Goal: Download file/media

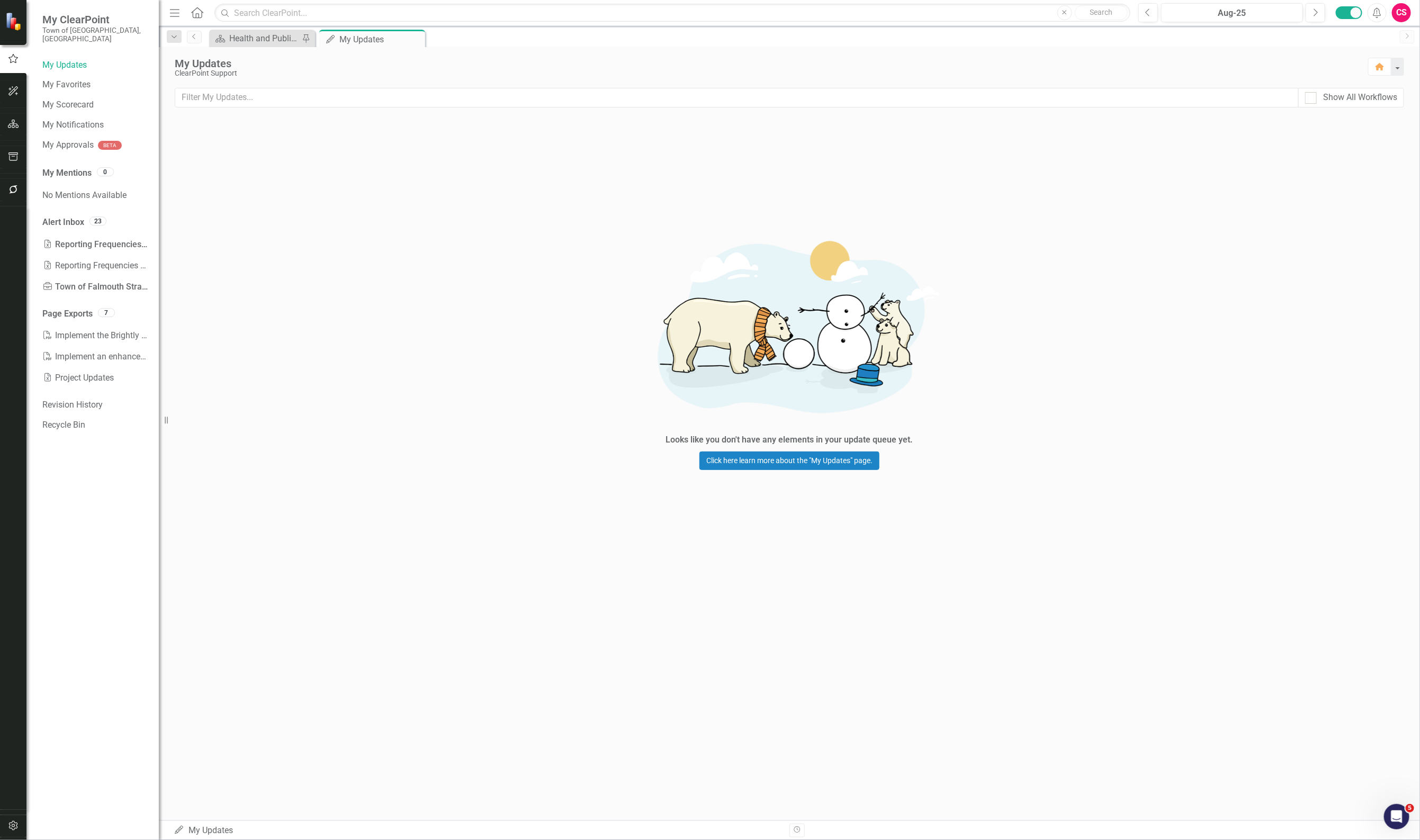
click at [504, 194] on div "Looks like you don't have any elements in your update queue yet. Click here lea…" at bounding box center [789, 346] width 1261 height 457
click at [111, 234] on div "Excel Reporting Frequencies Report Completed" at bounding box center [95, 245] width 106 height 21
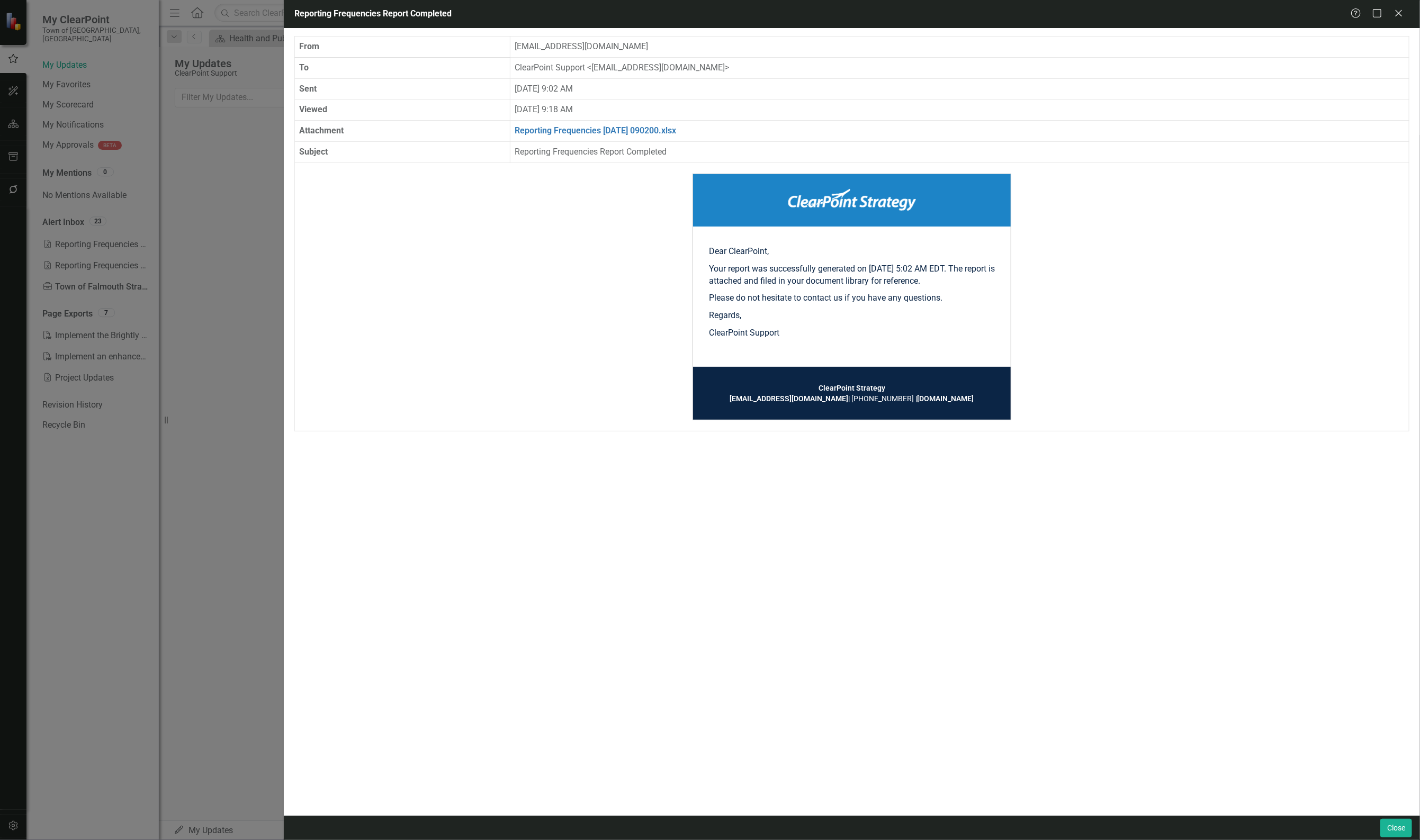
click at [238, 247] on div "Reporting Frequencies Report Completed Help Maximize Close From [EMAIL_ADDRESS]…" at bounding box center [710, 420] width 1420 height 840
click at [1401, 17] on icon "Close" at bounding box center [1398, 13] width 13 height 10
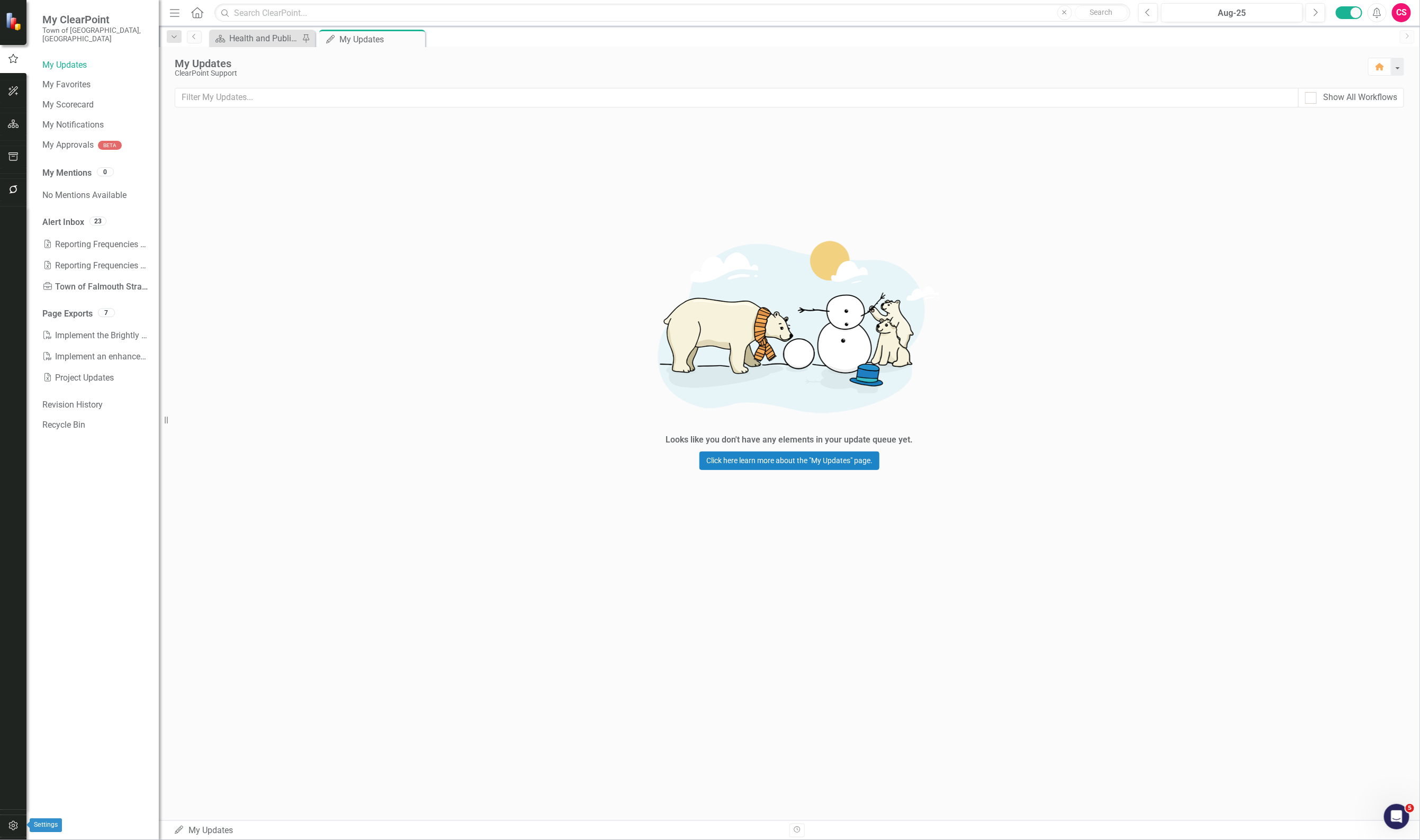
click at [20, 828] on button "button" at bounding box center [14, 826] width 24 height 23
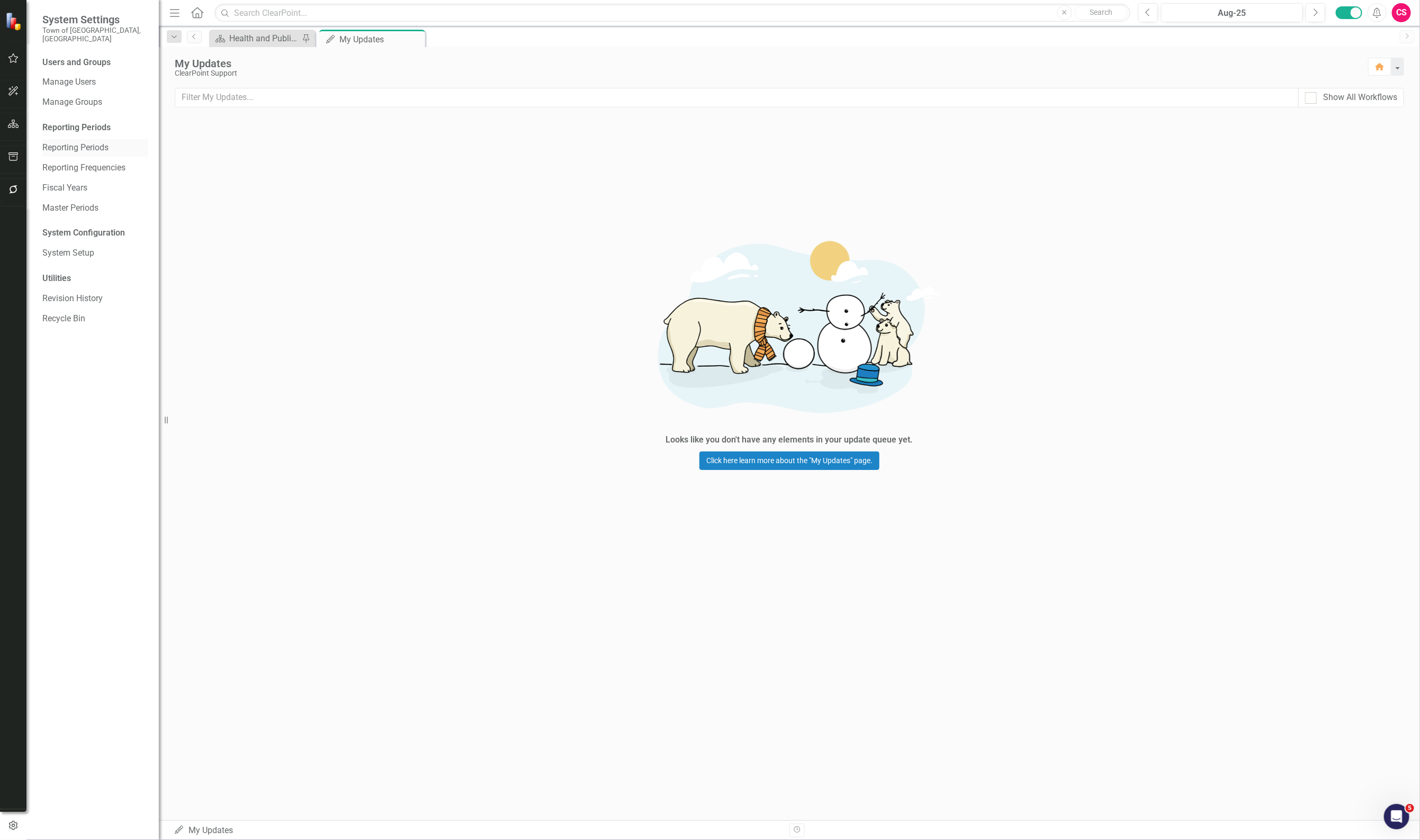
click at [107, 142] on link "Reporting Periods" at bounding box center [95, 147] width 106 height 12
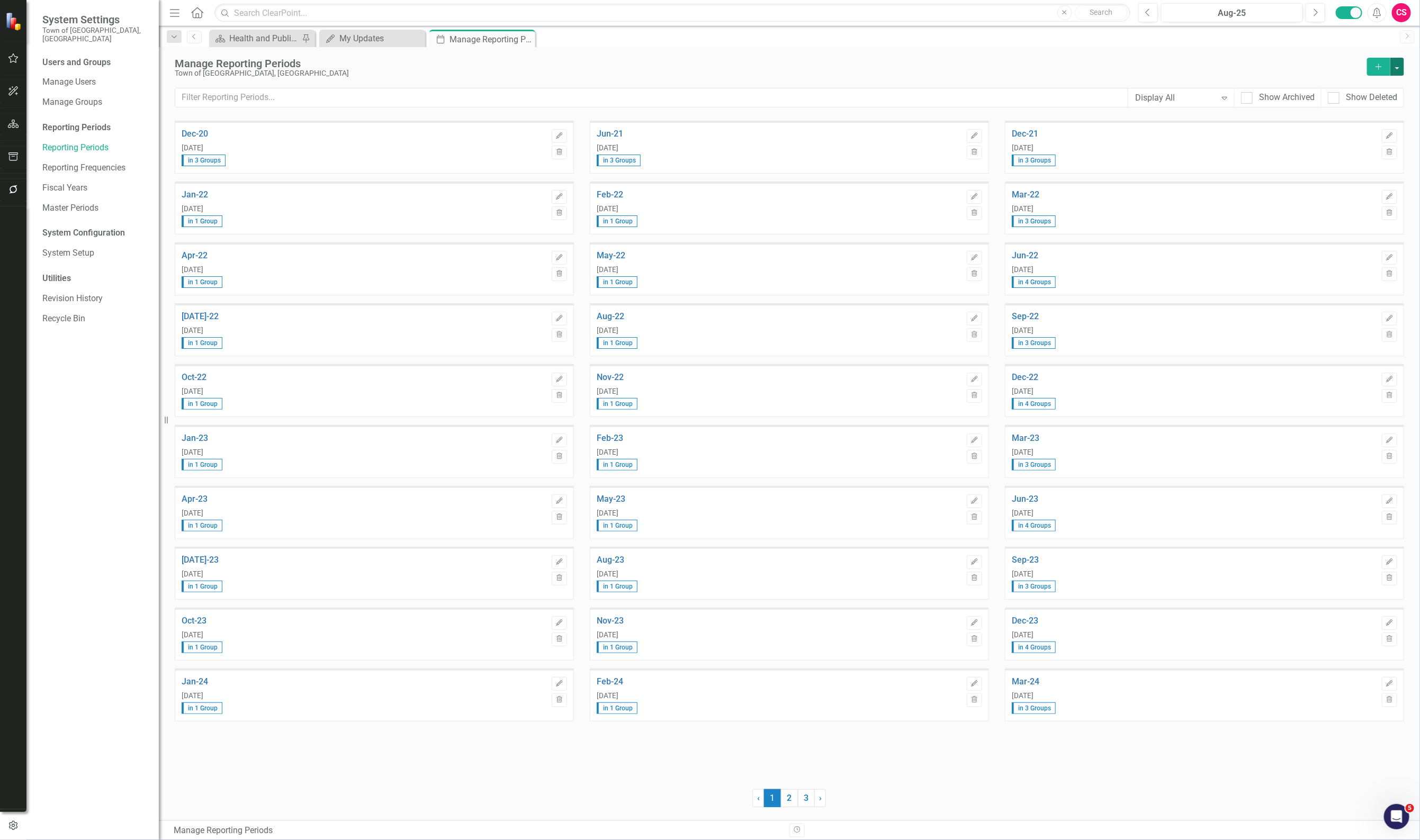
click at [1400, 72] on button "button" at bounding box center [1397, 67] width 14 height 18
click at [1366, 125] on link "Excel File Last Updated Report" at bounding box center [1352, 126] width 105 height 19
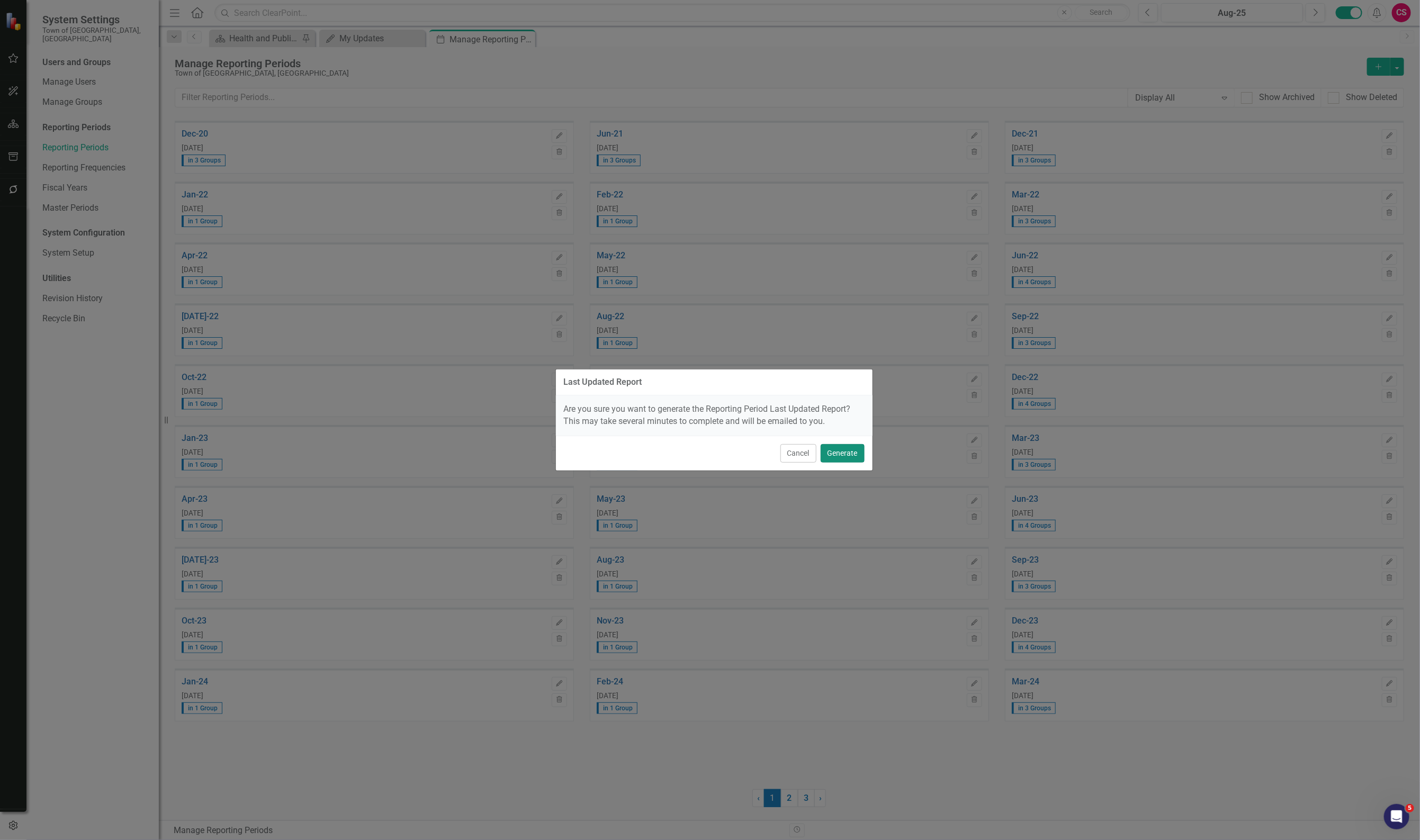
click at [841, 449] on button "Generate" at bounding box center [842, 453] width 44 height 19
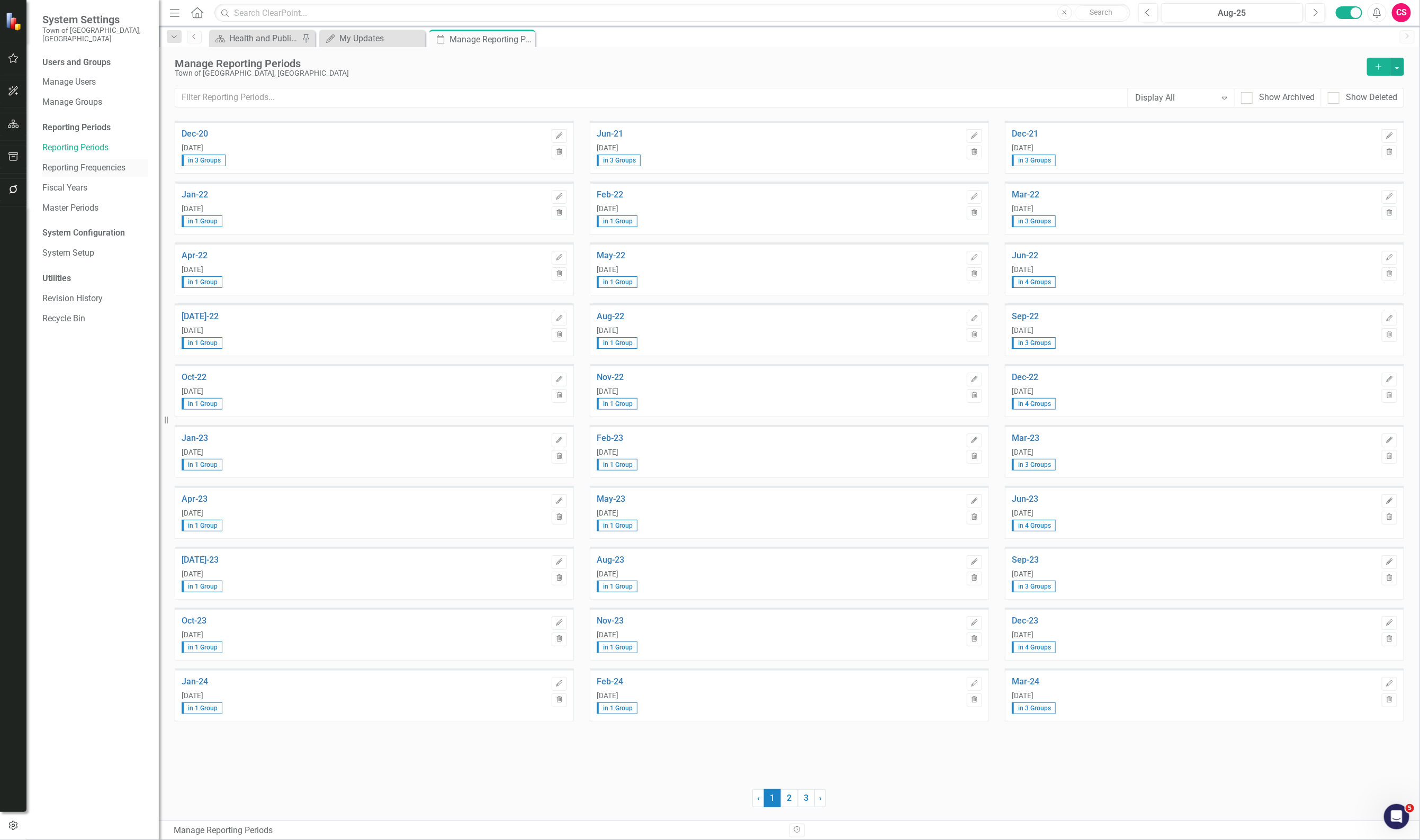
click at [90, 162] on link "Reporting Frequencies" at bounding box center [95, 168] width 106 height 12
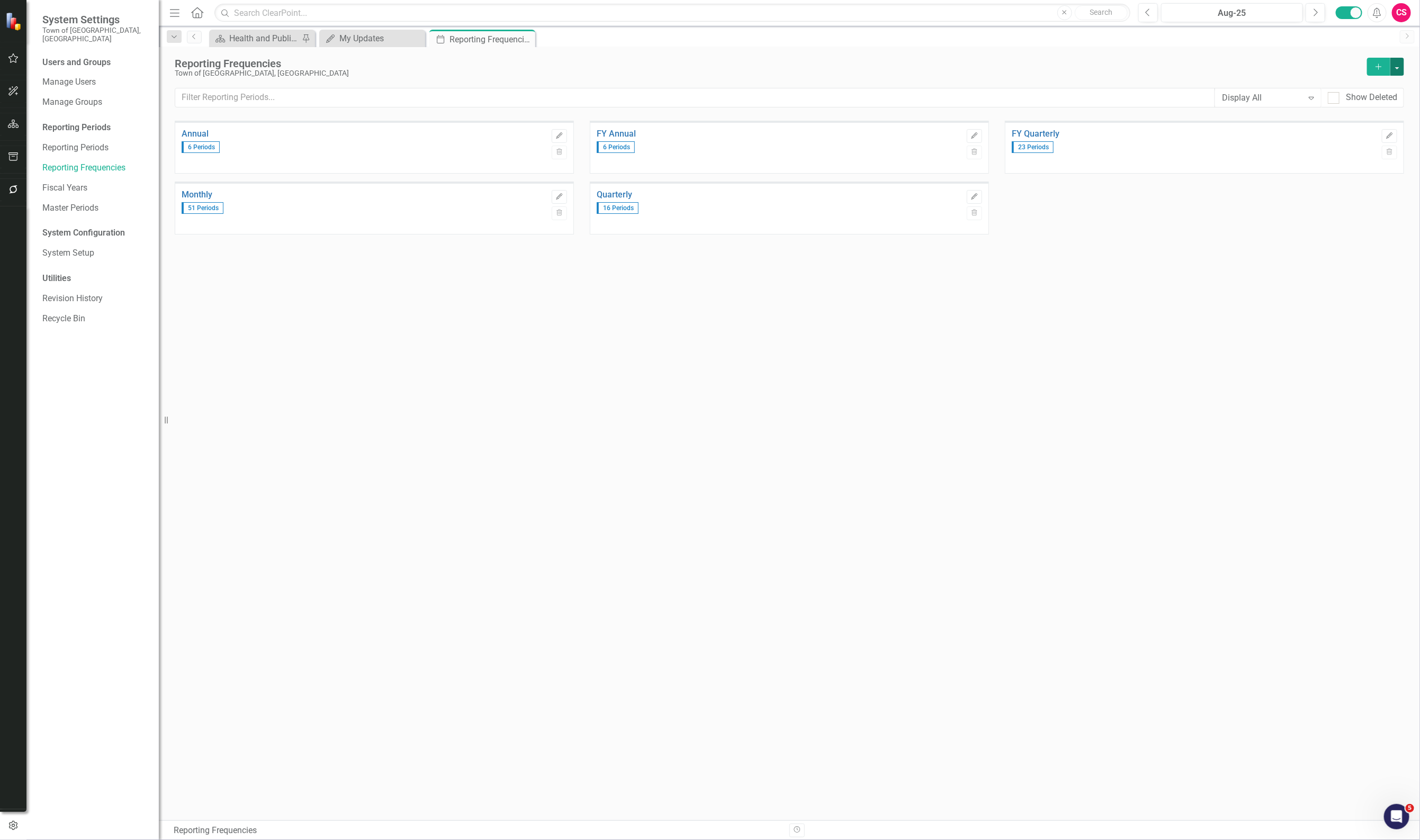
click at [1393, 67] on button "button" at bounding box center [1397, 67] width 14 height 18
click at [1369, 106] on link "Excel File Period Report" at bounding box center [1344, 106] width 119 height 19
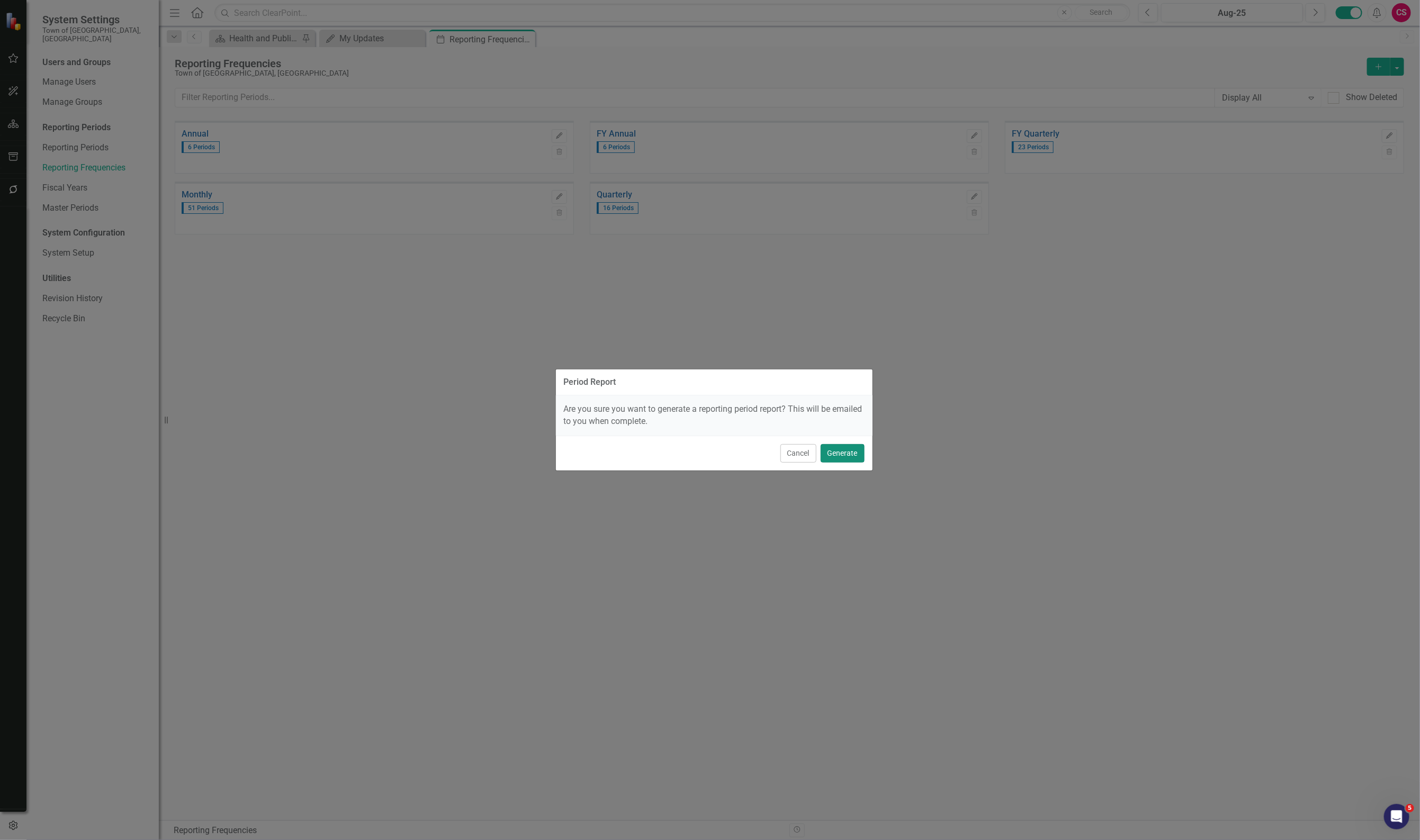
click at [843, 460] on button "Generate" at bounding box center [842, 453] width 44 height 19
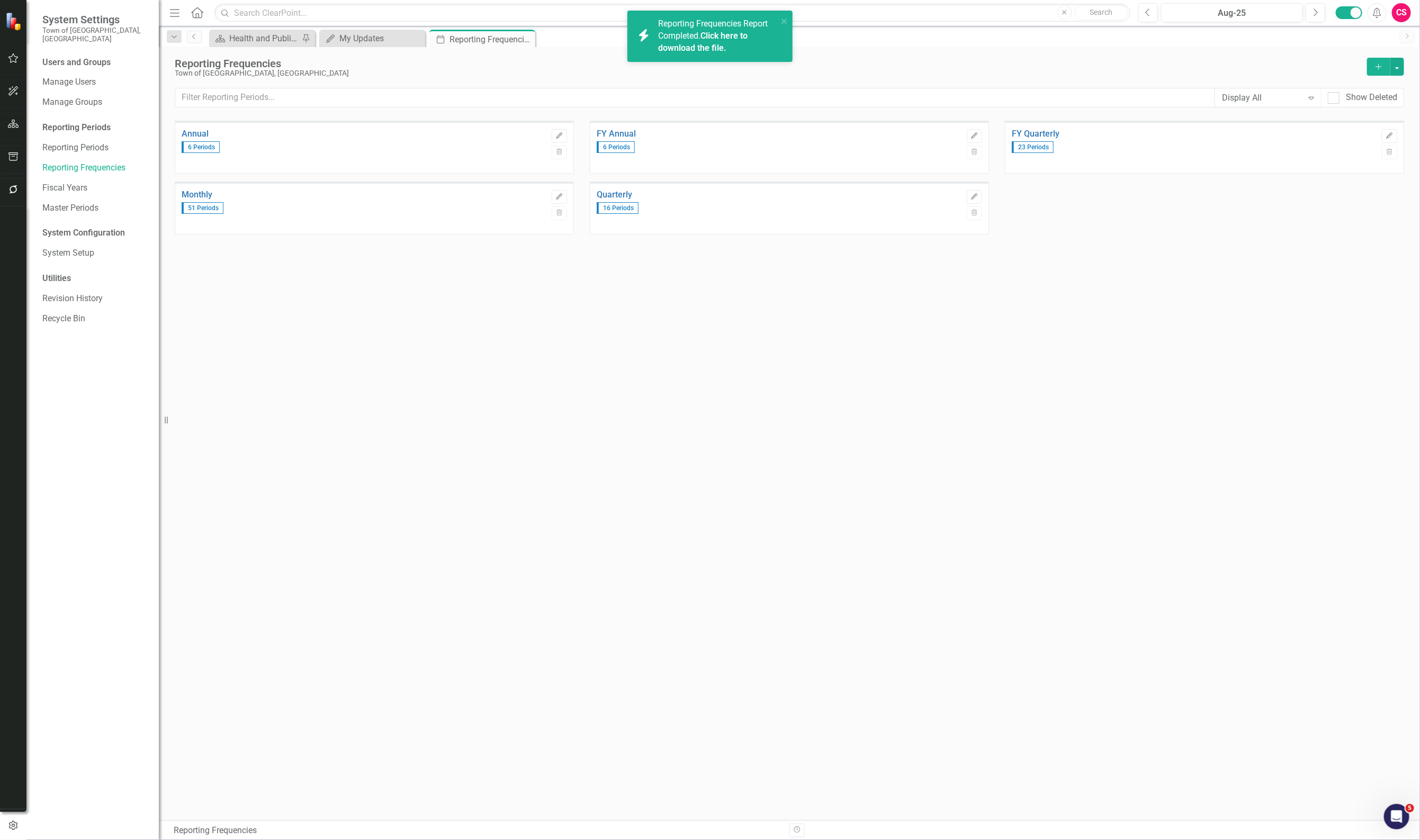
click at [714, 35] on link "Click here to download the file." at bounding box center [702, 42] width 89 height 23
click at [1399, 69] on button "button" at bounding box center [1397, 67] width 14 height 18
click at [1336, 111] on link "Excel File Period Report" at bounding box center [1344, 106] width 119 height 19
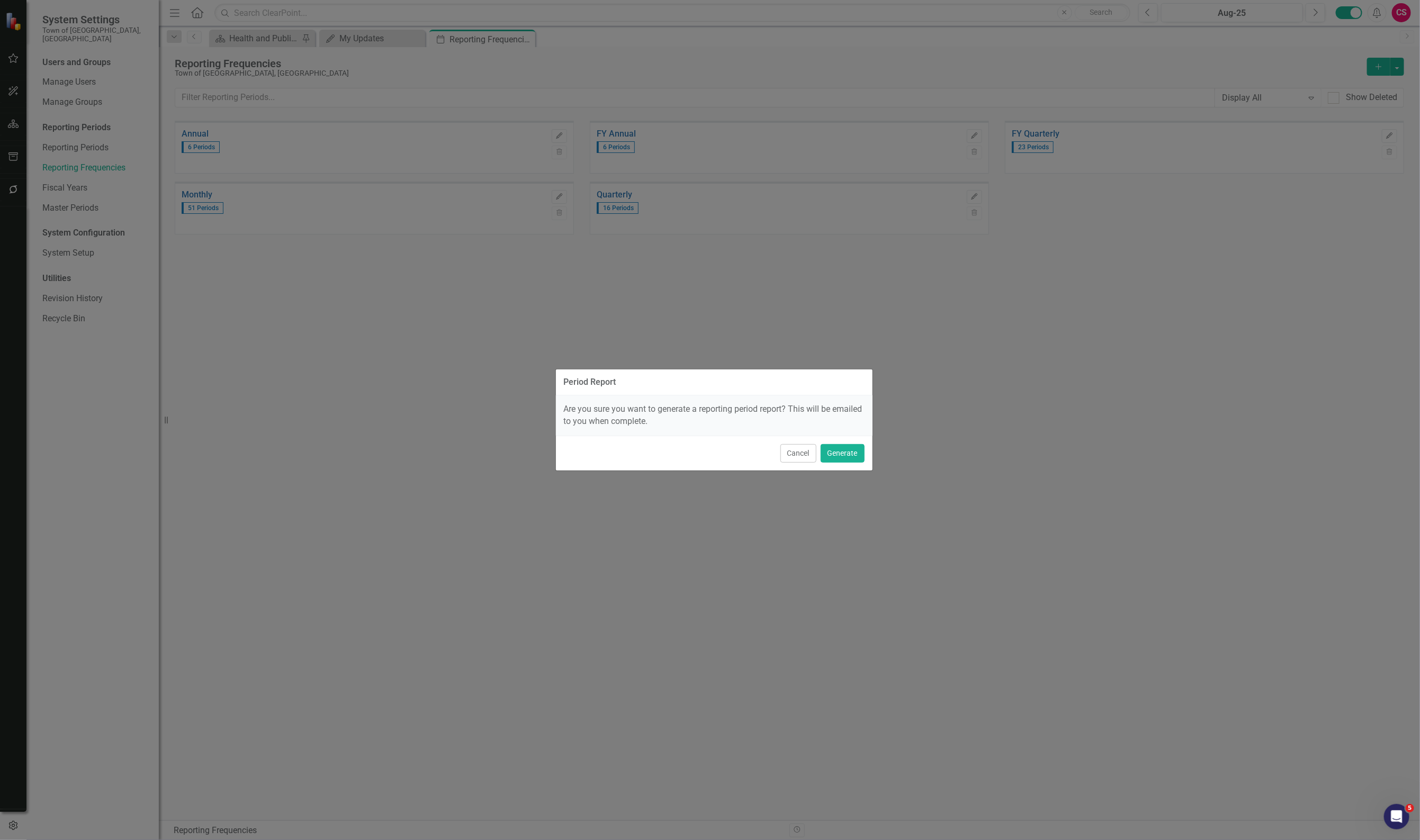
click at [840, 438] on div "Cancel Generate" at bounding box center [714, 453] width 317 height 35
click at [840, 457] on button "Generate" at bounding box center [842, 453] width 44 height 19
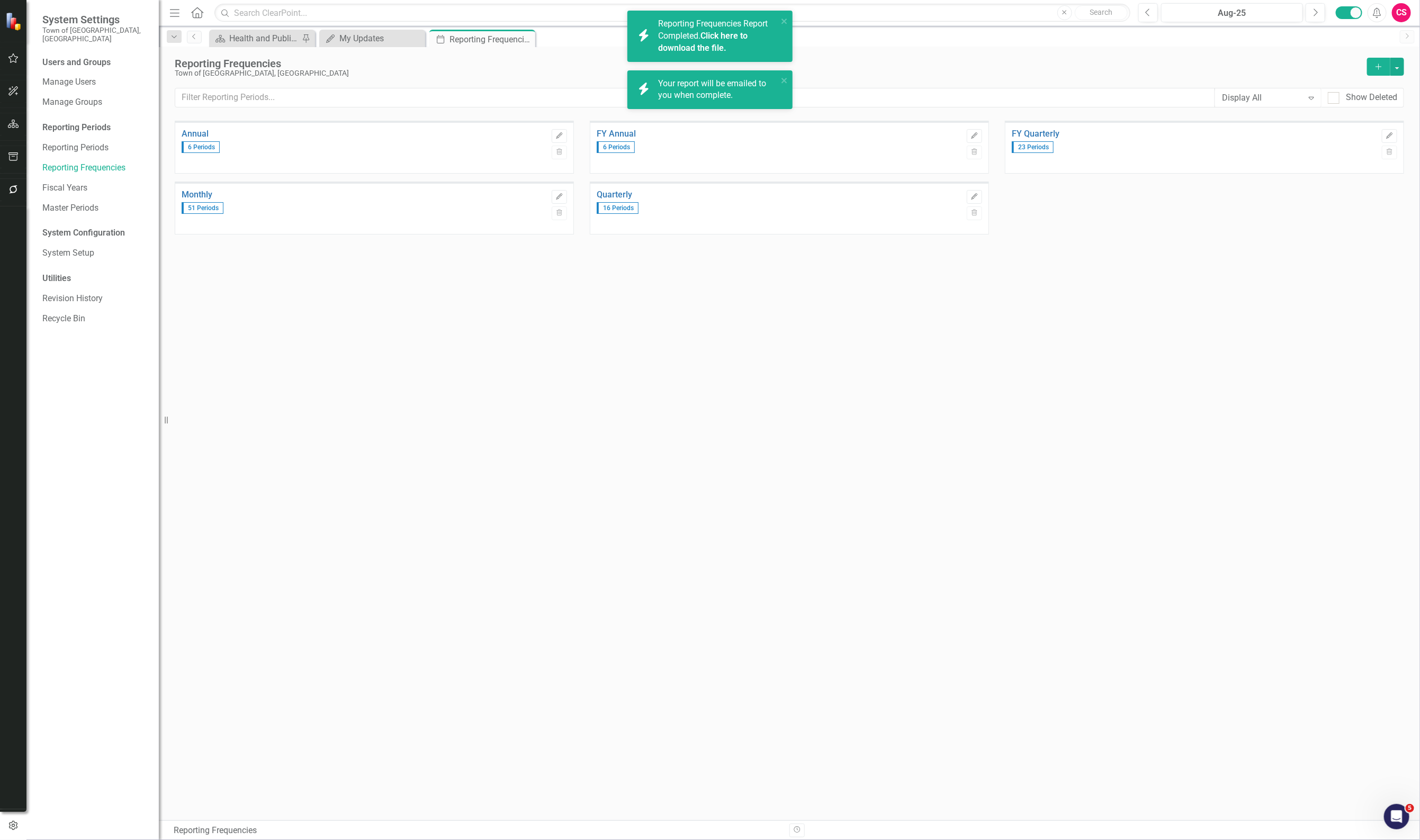
click at [704, 38] on link "Click here to download the file." at bounding box center [702, 42] width 89 height 23
